Goal: Transaction & Acquisition: Purchase product/service

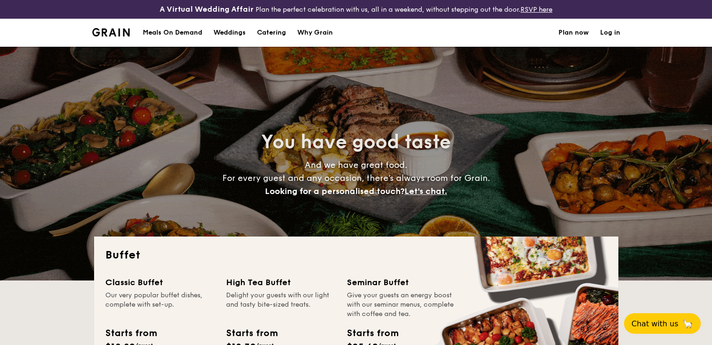
select select
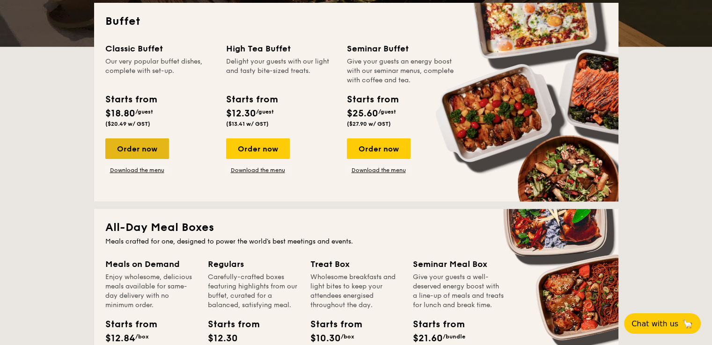
click at [153, 139] on div "Order now" at bounding box center [137, 149] width 64 height 21
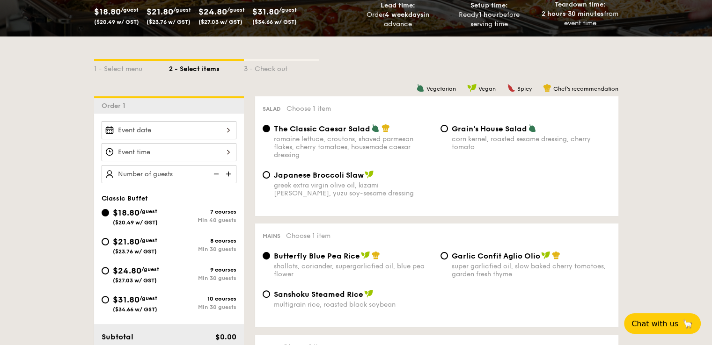
scroll to position [234, 0]
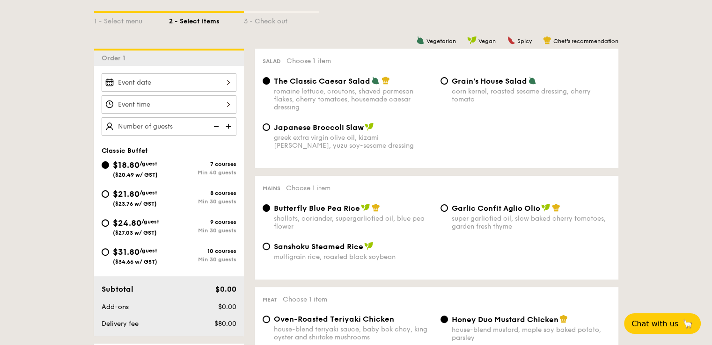
click at [124, 191] on span "$21.80" at bounding box center [126, 194] width 27 height 10
click at [109, 191] on input "$21.80 /guest ($23.76 w/ GST) 8 courses Min 30 guests" at bounding box center [105, 193] width 7 height 7
radio input "true"
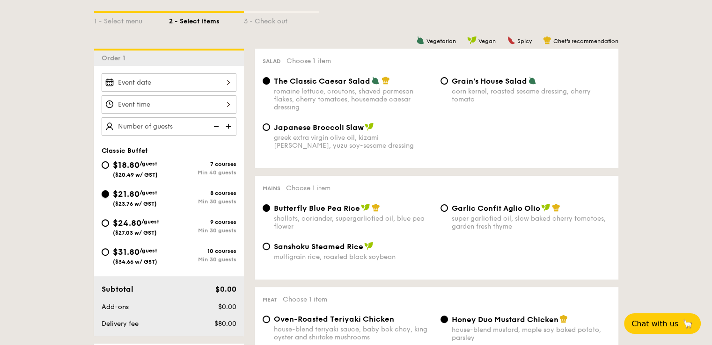
radio input "true"
